Goal: Information Seeking & Learning: Check status

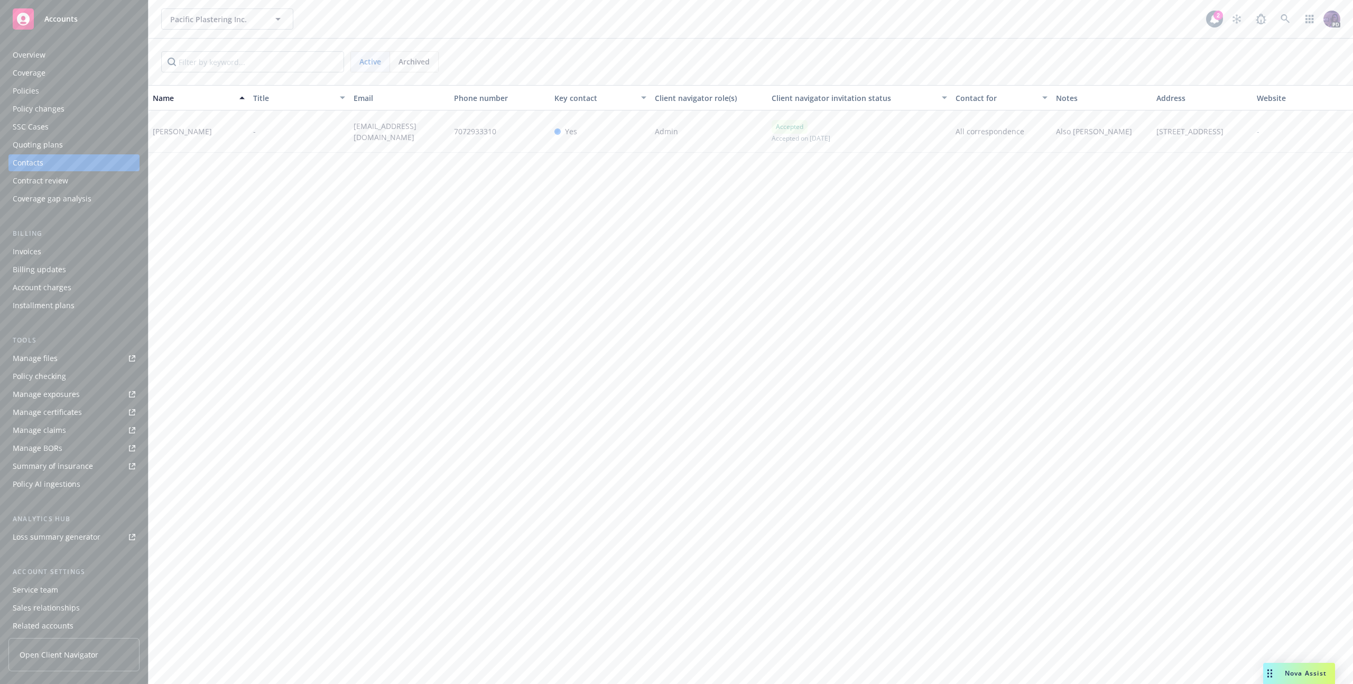
click at [108, 152] on div "Quoting plans" at bounding box center [74, 144] width 123 height 17
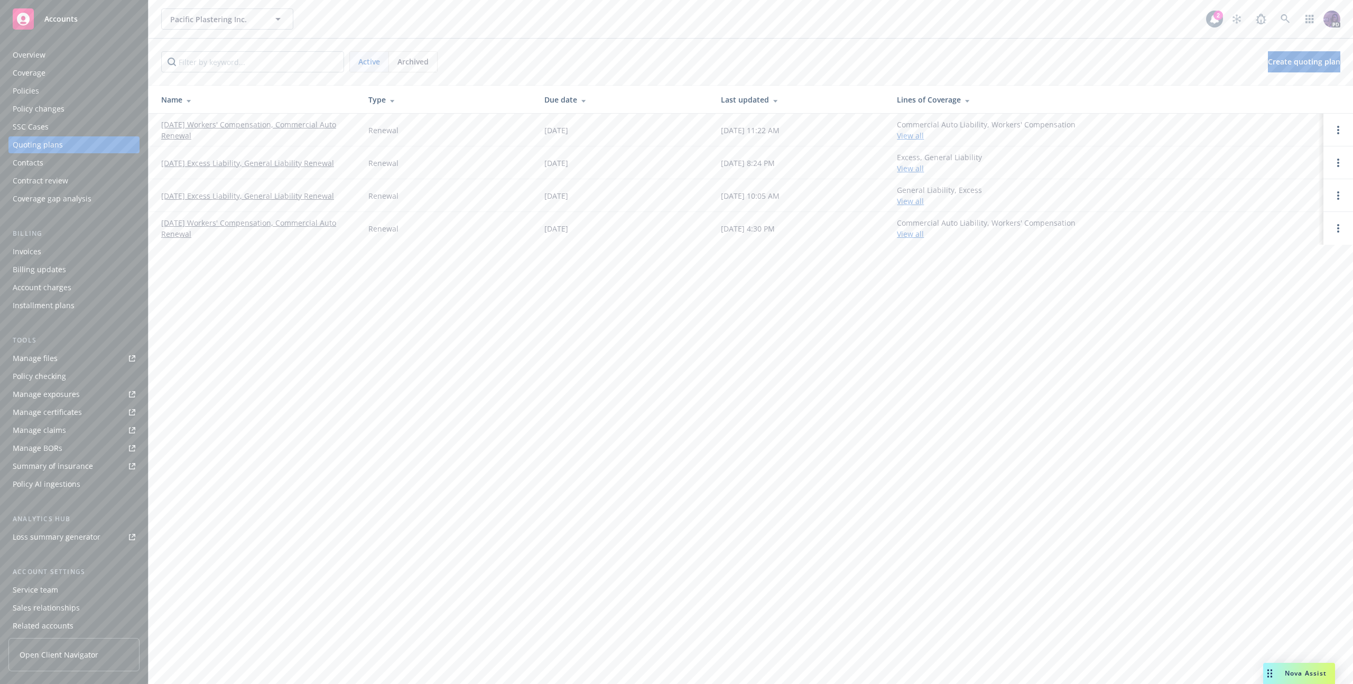
click at [225, 129] on link "[DATE] Workers' Compensation, Commercial Auto Renewal" at bounding box center [256, 130] width 190 height 22
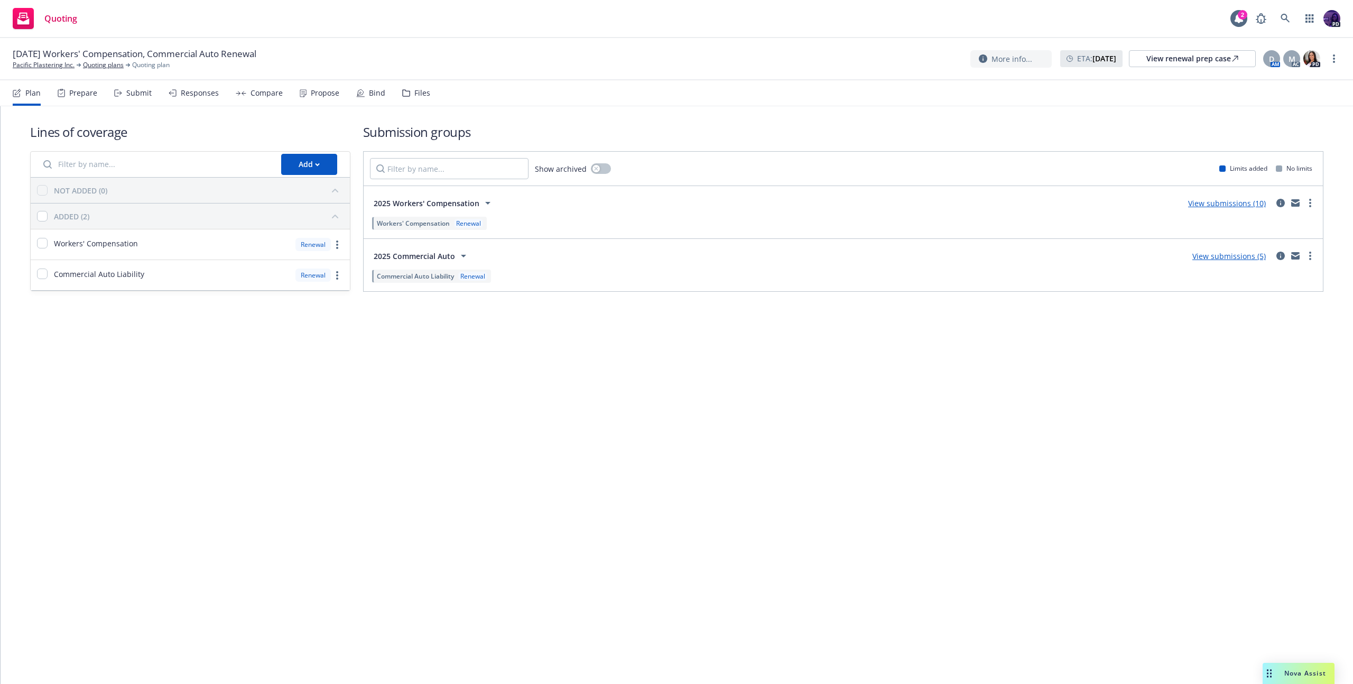
click at [1223, 257] on link "View submissions (5)" at bounding box center [1228, 256] width 73 height 10
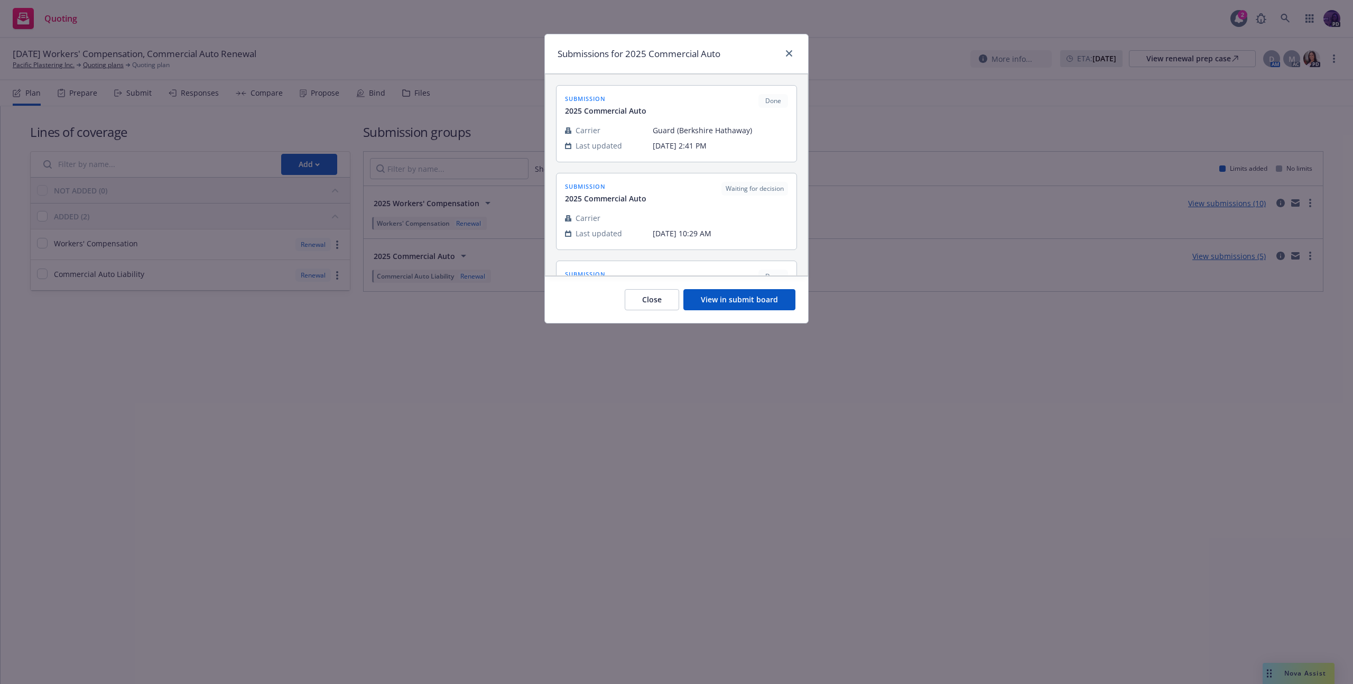
click at [745, 305] on button "View in submit board" at bounding box center [739, 299] width 112 height 21
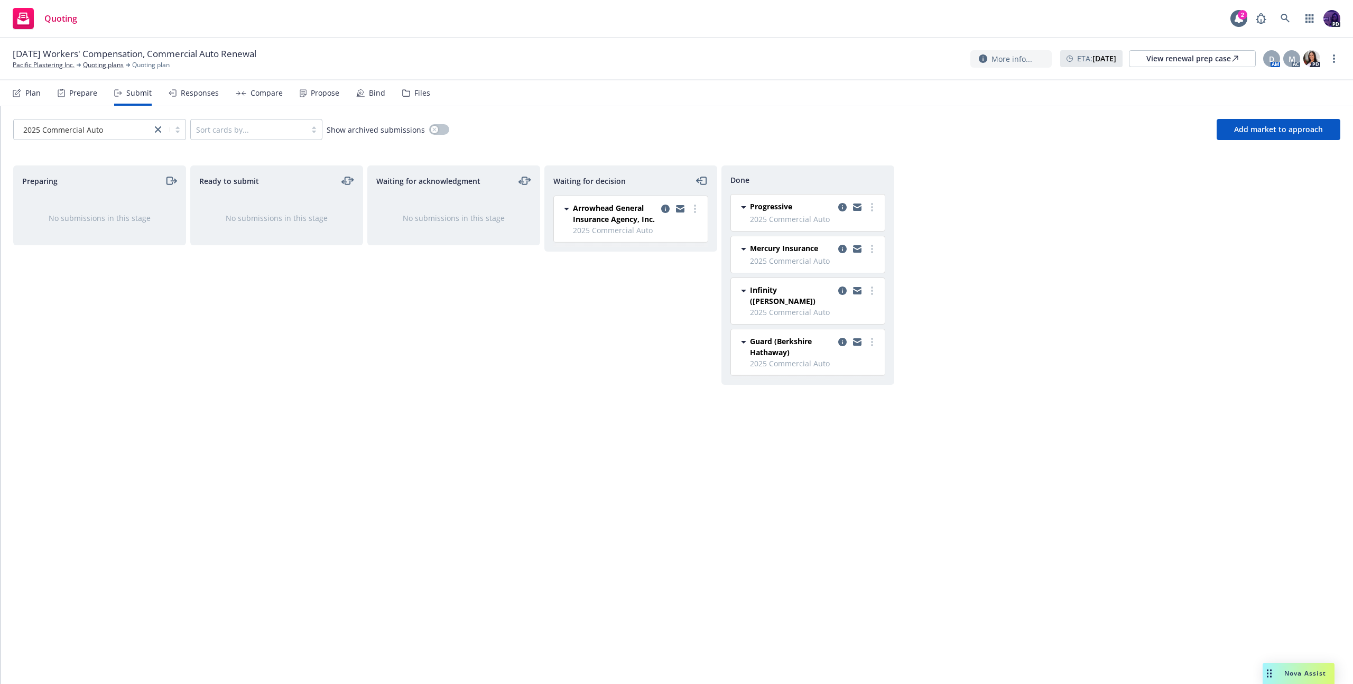
click at [198, 92] on div "Responses" at bounding box center [200, 93] width 38 height 8
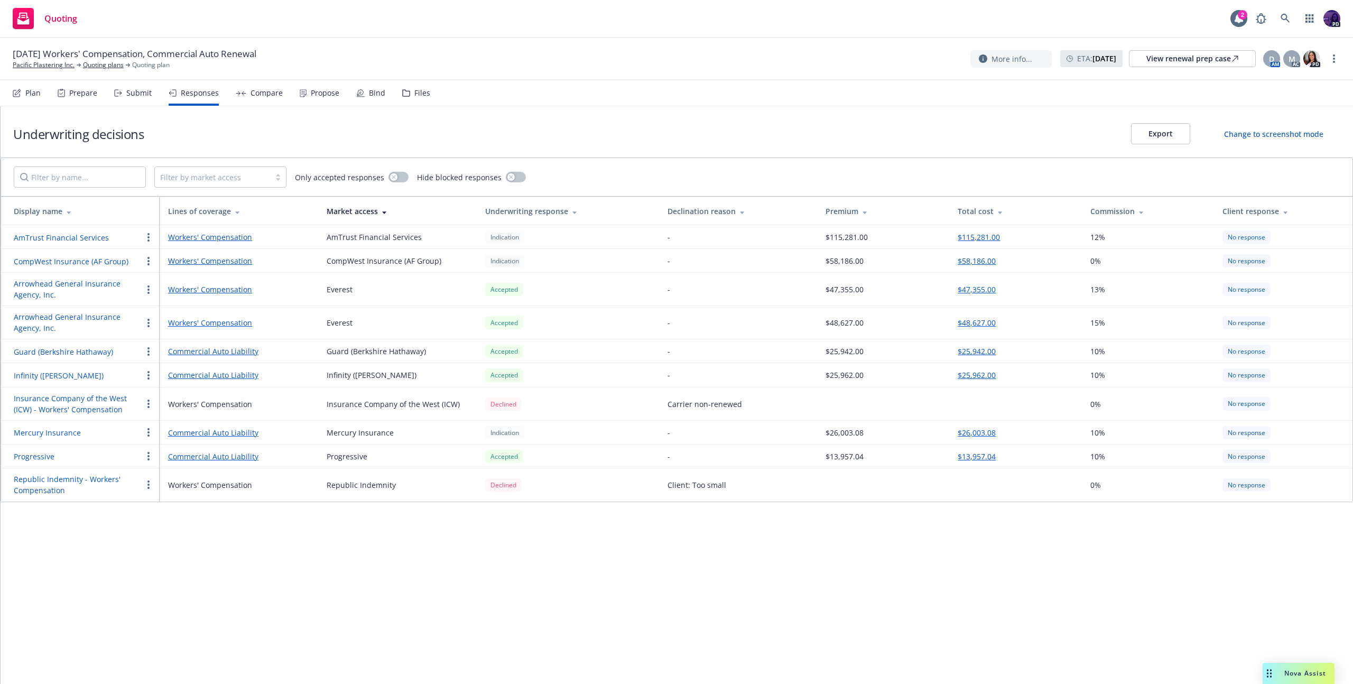
click at [262, 185] on div "Filter by market access" at bounding box center [212, 177] width 115 height 17
click at [123, 175] on input "Filter by name..." at bounding box center [80, 176] width 132 height 21
click at [151, 454] on button "button" at bounding box center [148, 456] width 13 height 13
click at [232, 456] on link "Commercial Auto Liability" at bounding box center [239, 456] width 142 height 11
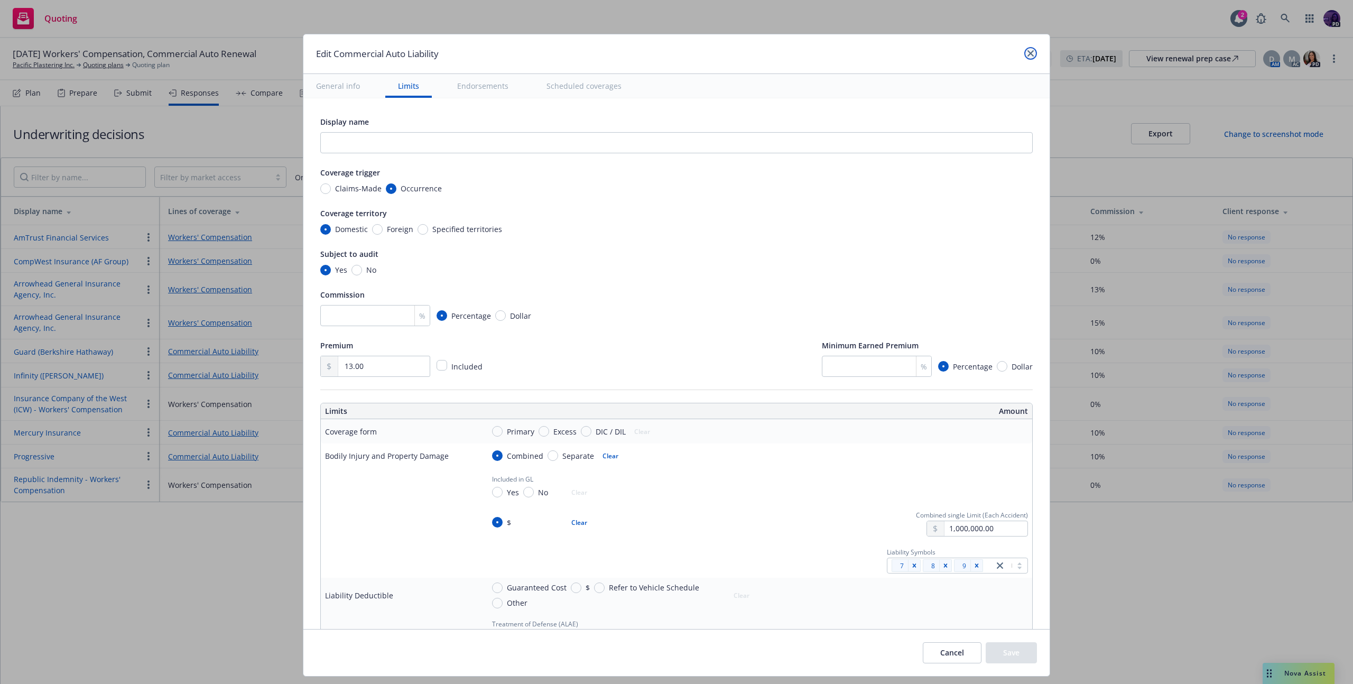
click at [1027, 51] on icon "close" at bounding box center [1030, 53] width 6 height 6
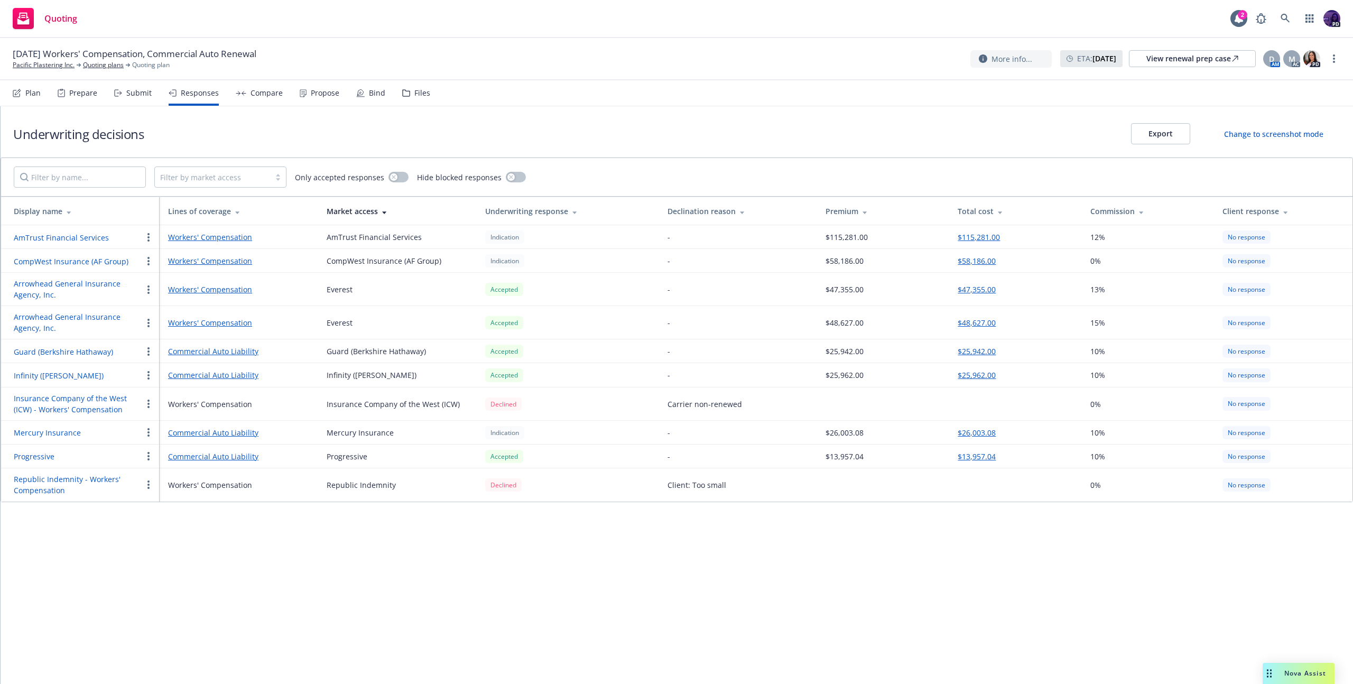
click at [206, 456] on link "Commercial Auto Liability" at bounding box center [239, 456] width 142 height 11
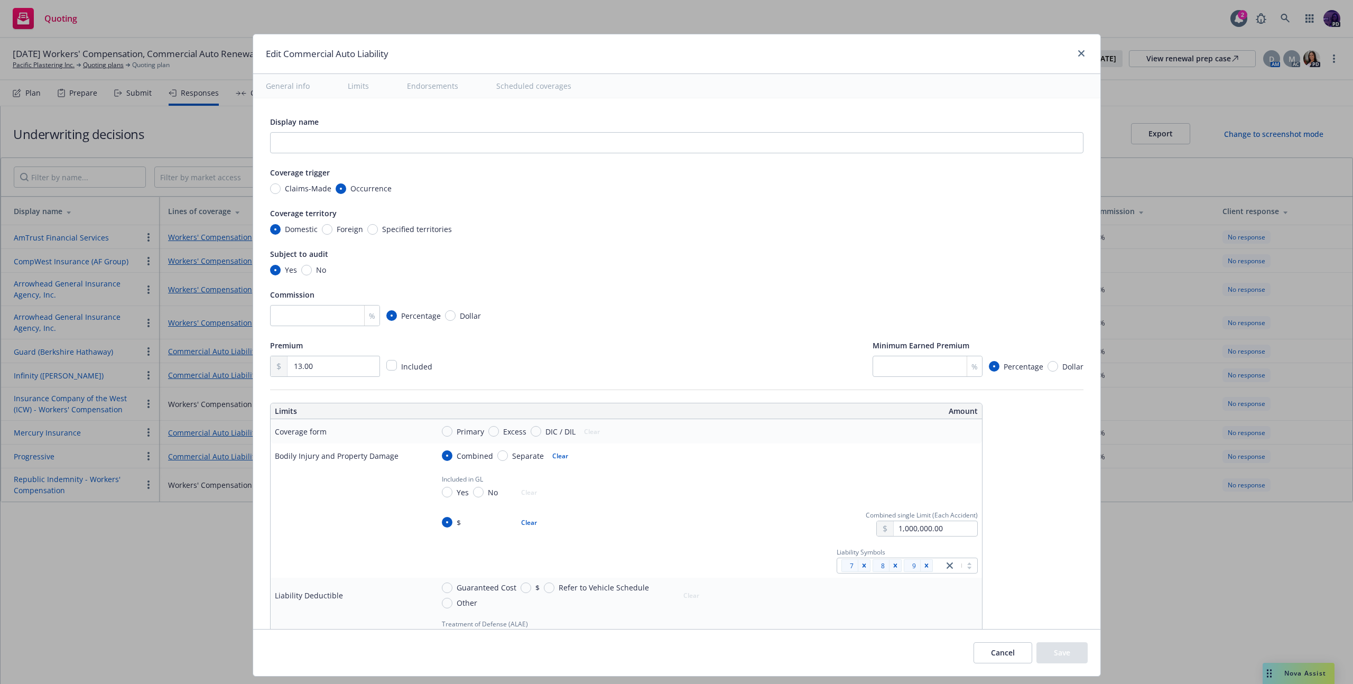
type textarea "x"
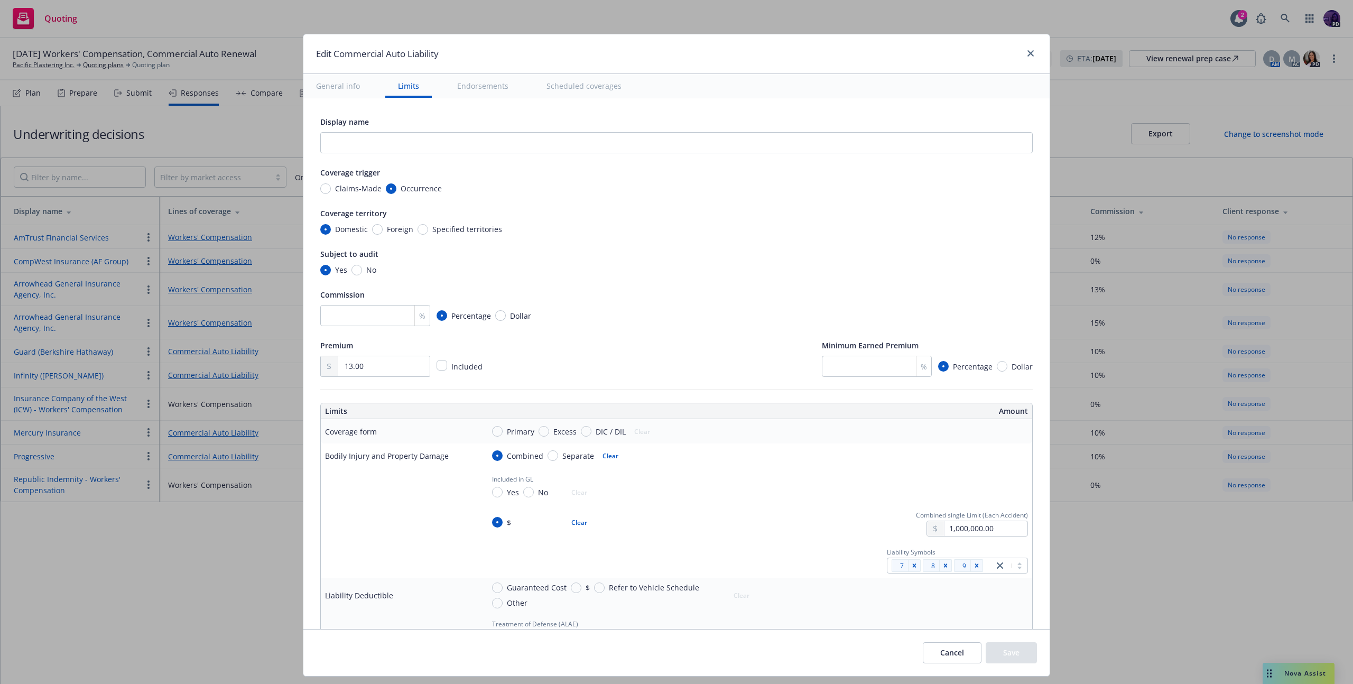
click at [1020, 57] on div at bounding box center [1028, 54] width 17 height 14
click at [1020, 54] on div at bounding box center [1028, 54] width 17 height 14
click at [1024, 53] on link "close" at bounding box center [1030, 53] width 13 height 13
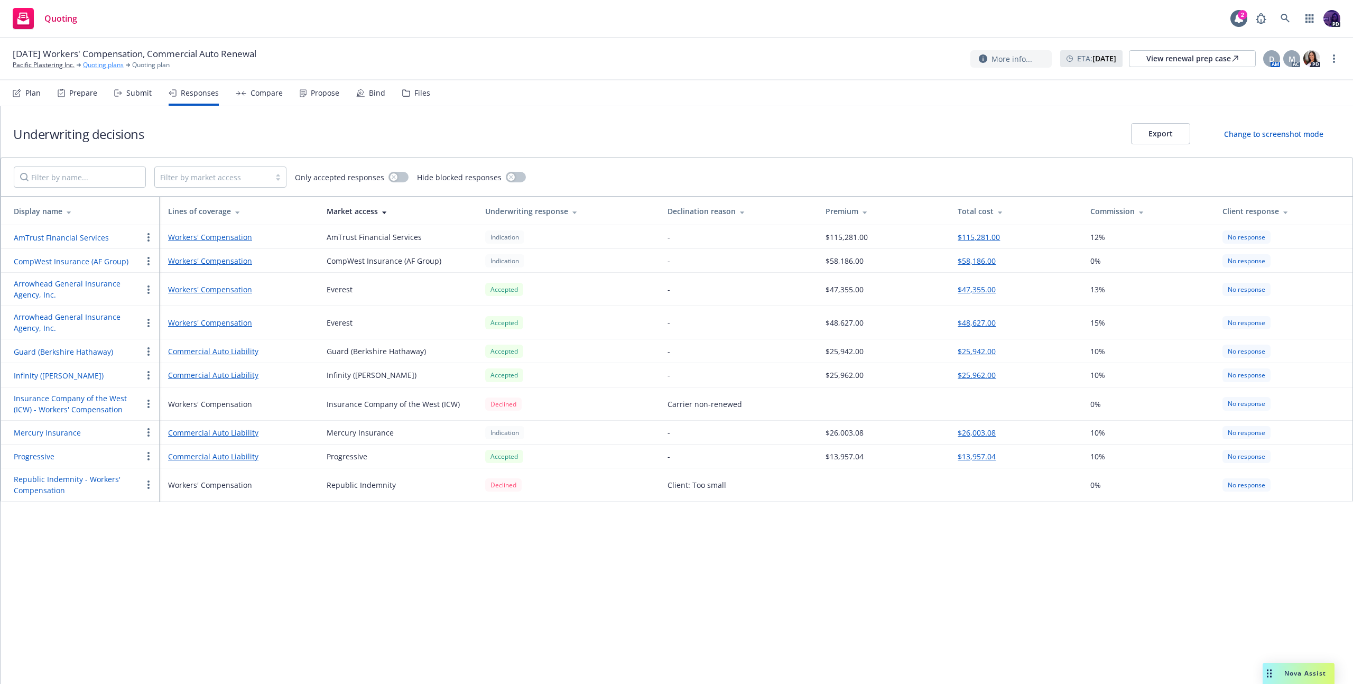
click at [85, 68] on link "Quoting plans" at bounding box center [103, 65] width 41 height 10
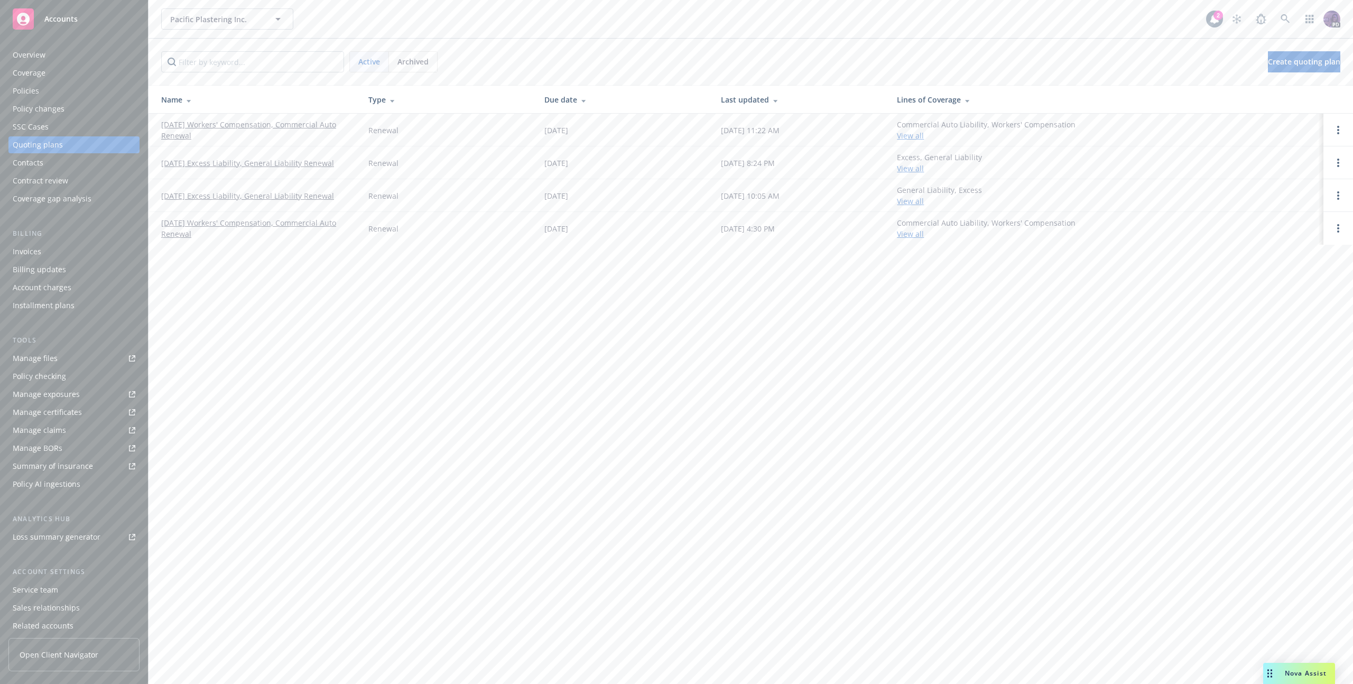
click at [59, 95] on div "Policies" at bounding box center [74, 90] width 123 height 17
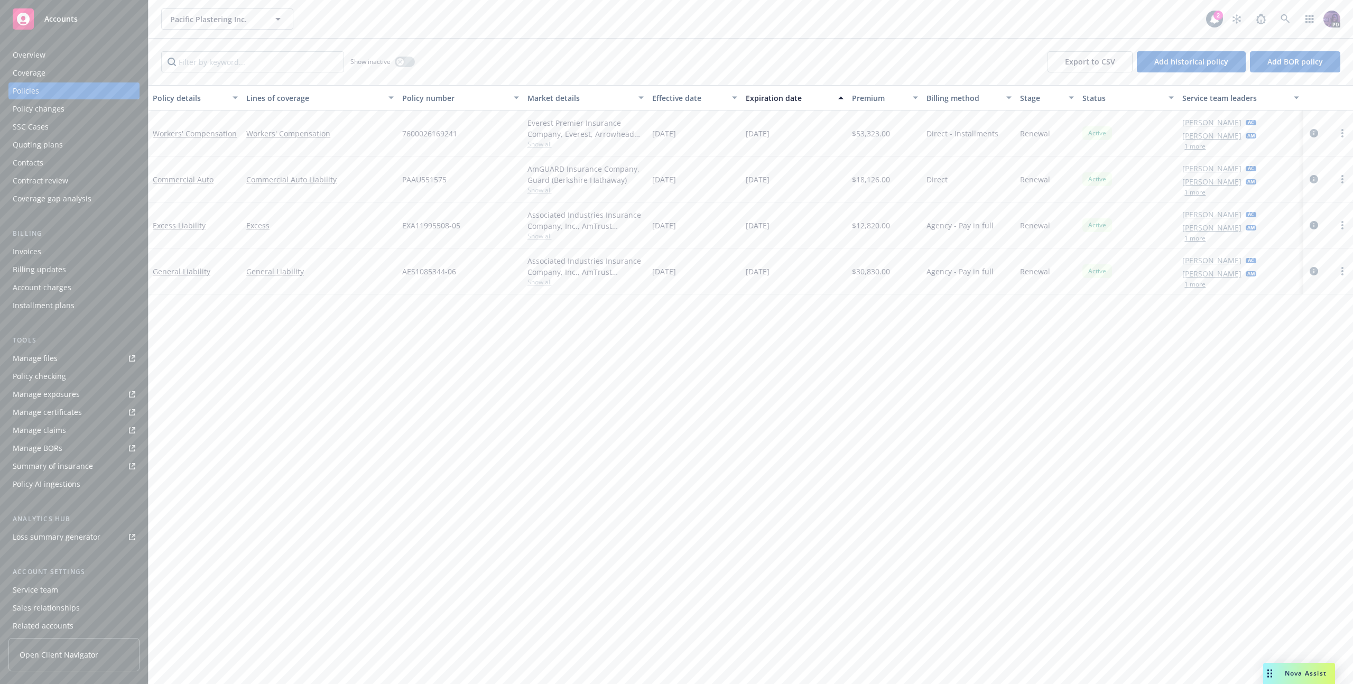
click at [101, 141] on div "Quoting plans" at bounding box center [74, 144] width 123 height 17
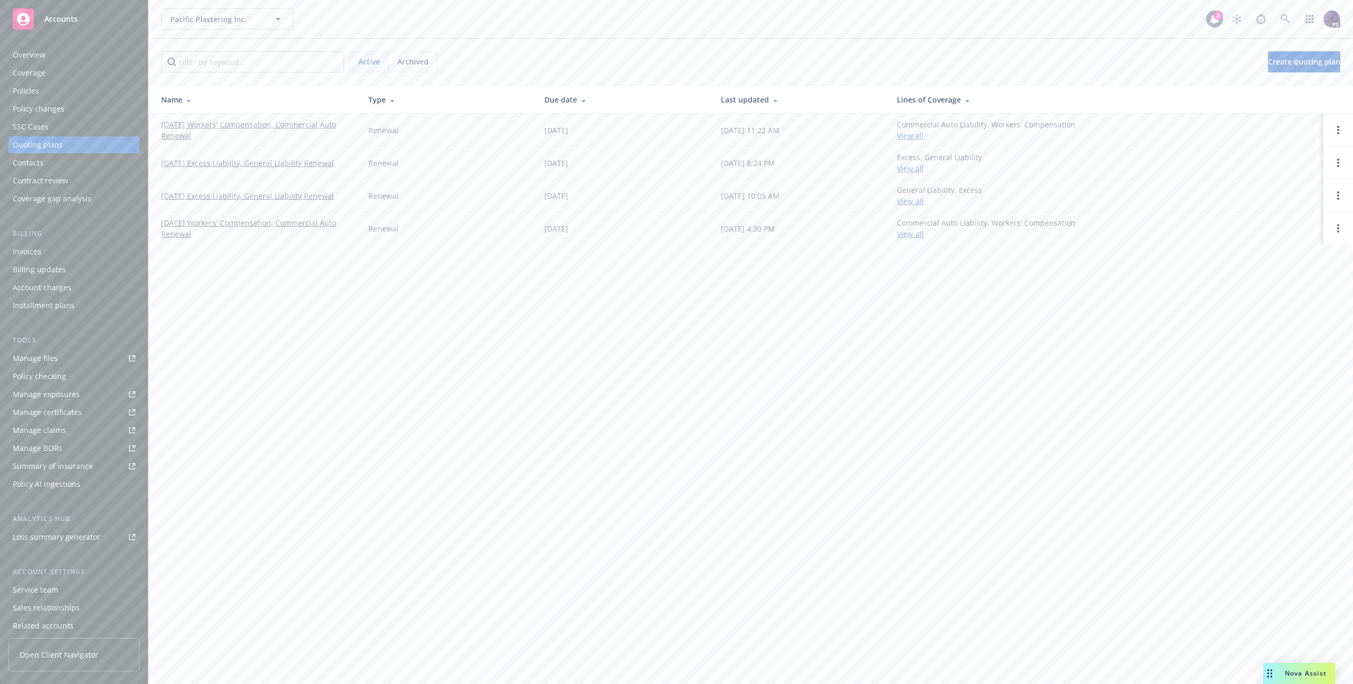
click at [174, 132] on link "[DATE] Workers' Compensation, Commercial Auto Renewal" at bounding box center [256, 130] width 190 height 22
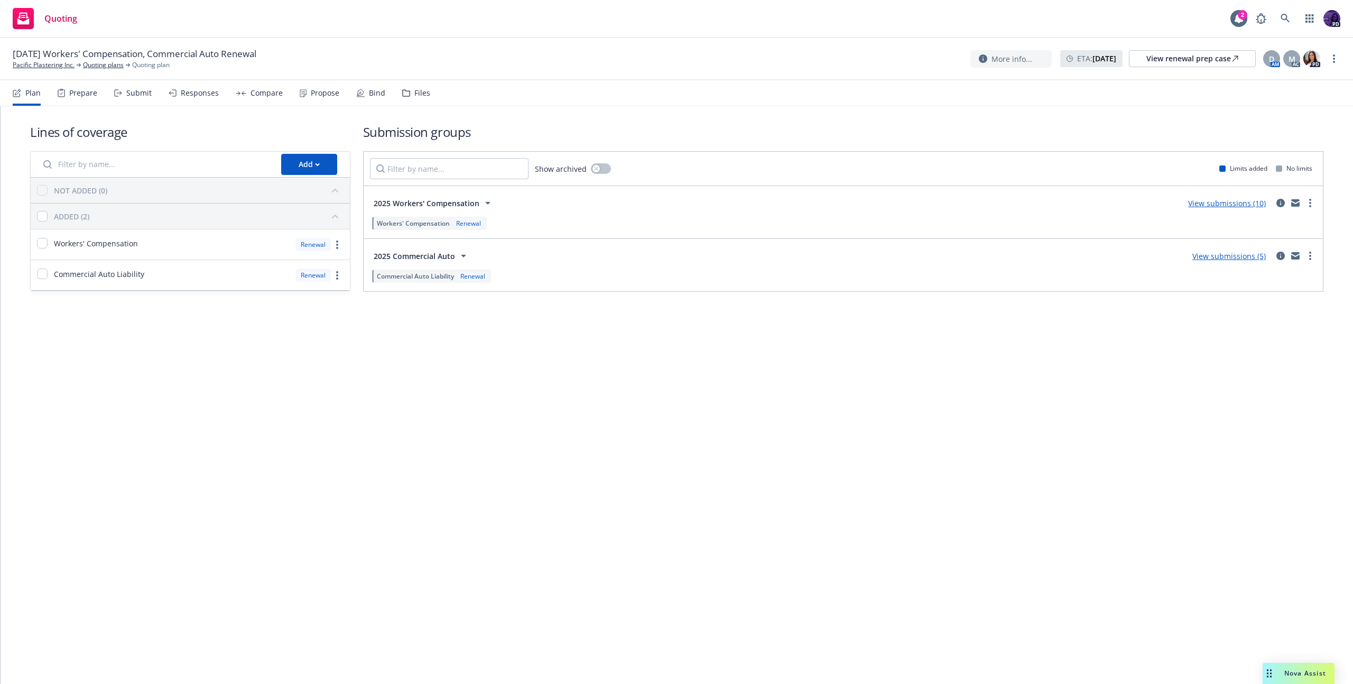
click at [329, 97] on div "Propose" at bounding box center [325, 93] width 29 height 8
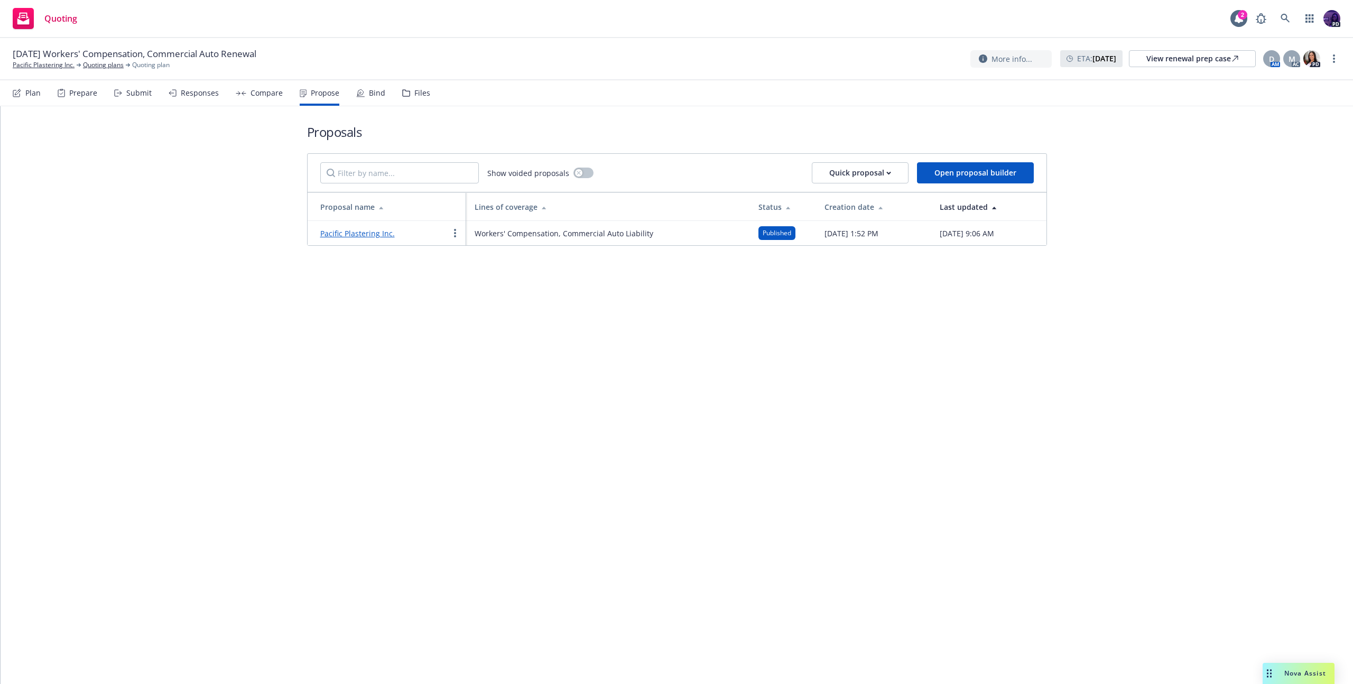
click at [329, 233] on link "Pacific Plastering Inc." at bounding box center [357, 233] width 74 height 10
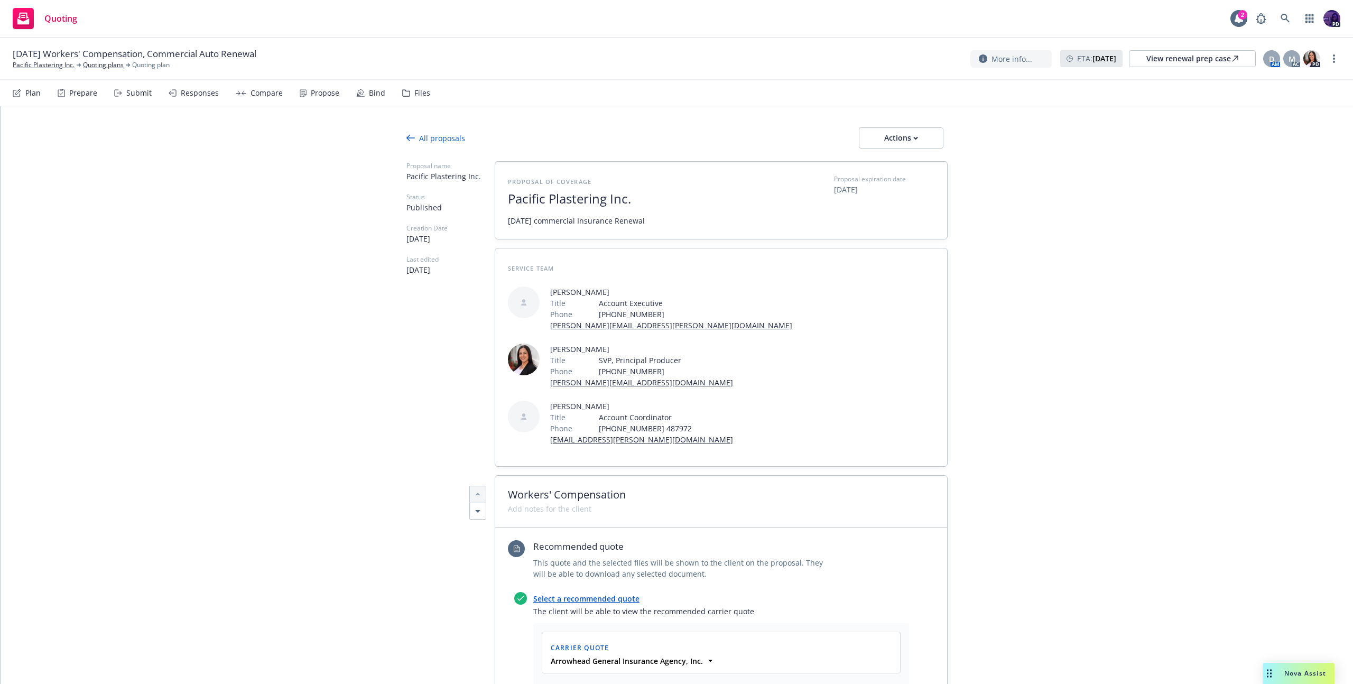
click at [880, 135] on div "Actions" at bounding box center [901, 138] width 50 height 20
click at [889, 185] on span "See client view" at bounding box center [894, 186] width 78 height 10
type textarea "x"
